Goal: Task Accomplishment & Management: Use online tool/utility

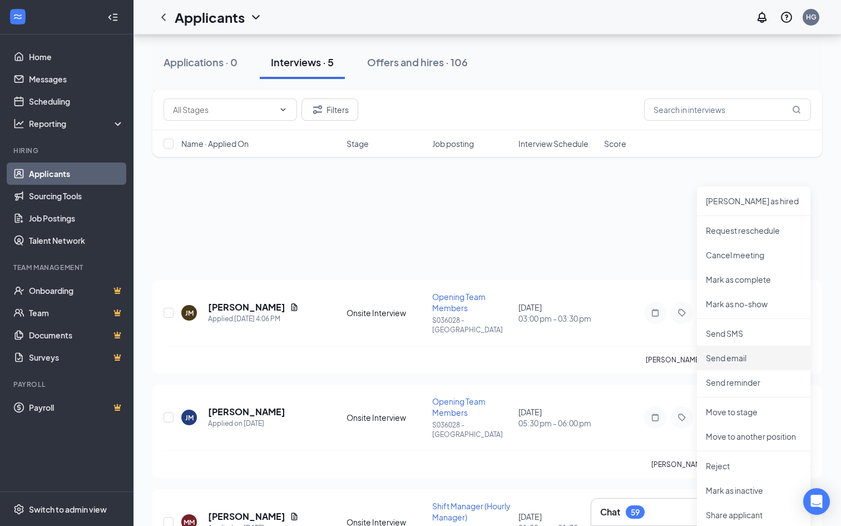
scroll to position [225, 0]
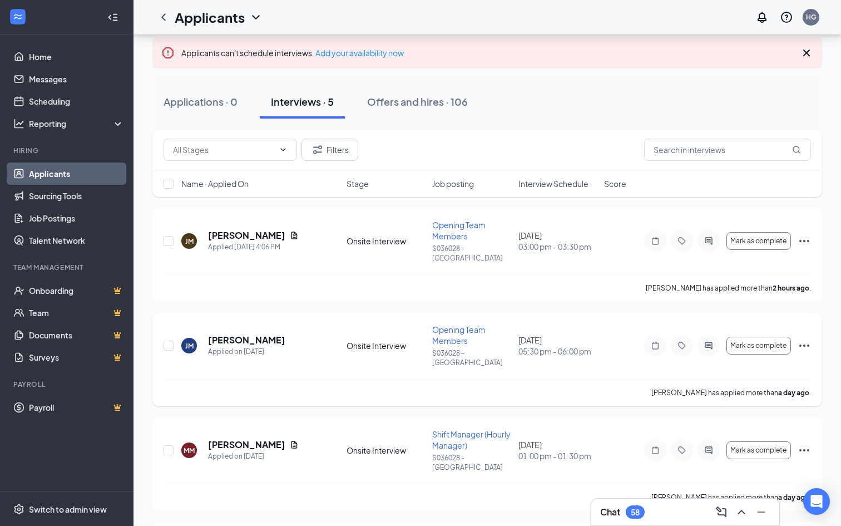
scroll to position [71, 0]
click at [254, 418] on div "[PERSON_NAME] [PERSON_NAME] Applied on [DATE] Onsite Interview Shift Manager (H…" at bounding box center [487, 464] width 670 height 93
click at [234, 439] on h5 "[PERSON_NAME]" at bounding box center [246, 445] width 77 height 12
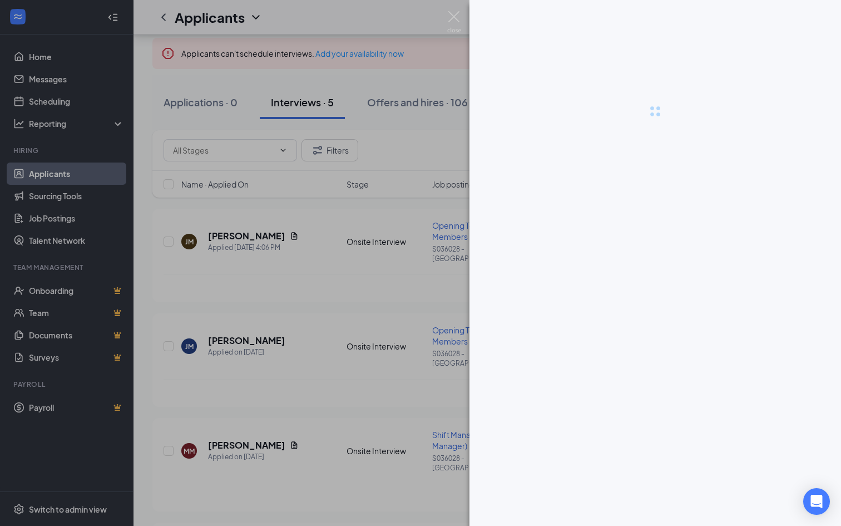
click at [237, 433] on div at bounding box center [420, 263] width 841 height 526
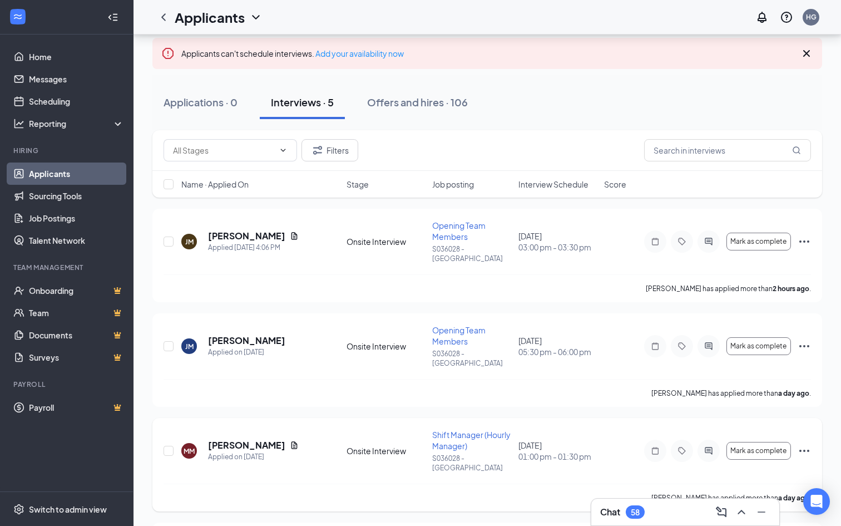
click at [249, 429] on div "[PERSON_NAME] [PERSON_NAME] Applied on [DATE] Onsite Interview Shift Manager (H…" at bounding box center [488, 456] width 648 height 55
click at [246, 439] on h5 "[PERSON_NAME]" at bounding box center [246, 445] width 77 height 12
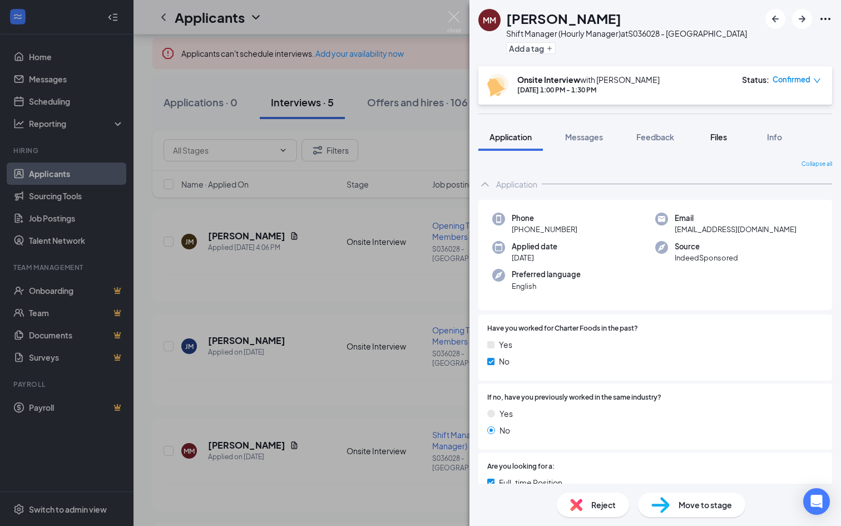
click at [735, 138] on button "Files" at bounding box center [719, 137] width 45 height 28
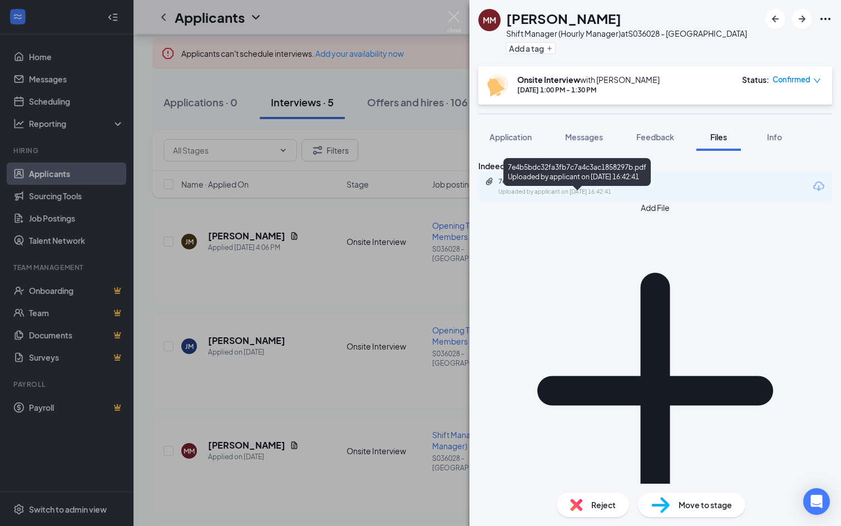
click at [559, 196] on div "Uploaded by applicant on [DATE] 16:42:41" at bounding box center [582, 192] width 167 height 9
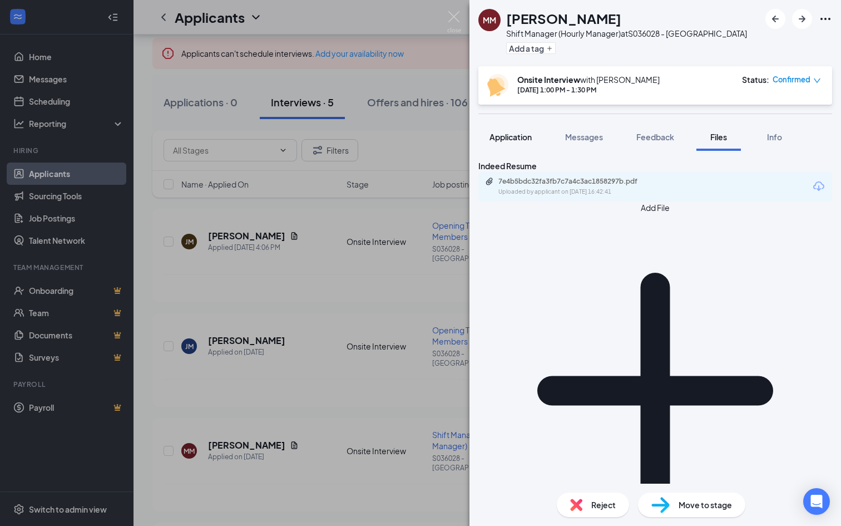
click at [510, 134] on span "Application" at bounding box center [511, 137] width 42 height 10
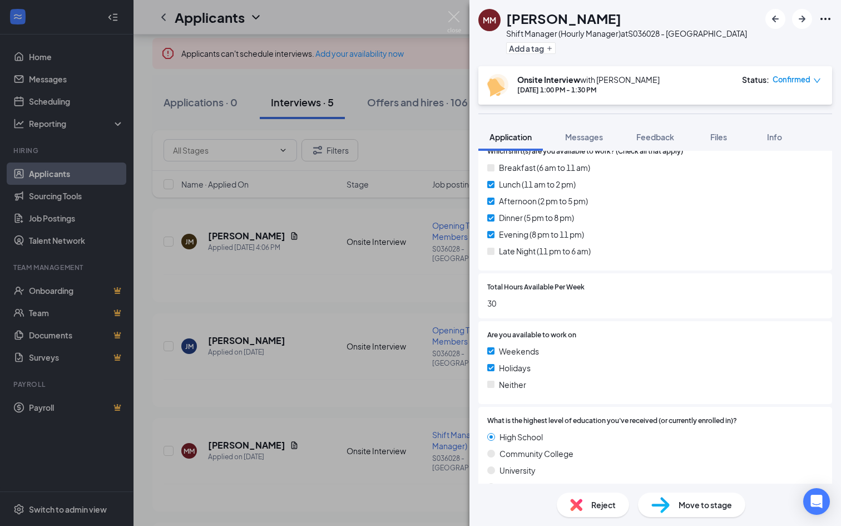
scroll to position [715, 0]
